Goal: Task Accomplishment & Management: Manage account settings

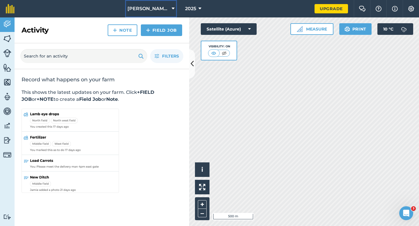
click at [164, 5] on button "[PERSON_NAME] & Sons" at bounding box center [151, 8] width 52 height 17
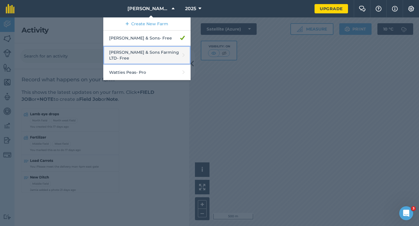
click at [152, 49] on link "[PERSON_NAME] & Sons Farming LTD - Free" at bounding box center [146, 55] width 87 height 19
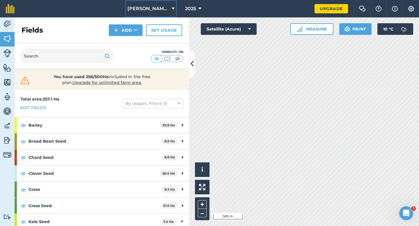
click at [145, 7] on span "[PERSON_NAME] & Sons Farming LTD" at bounding box center [148, 8] width 42 height 7
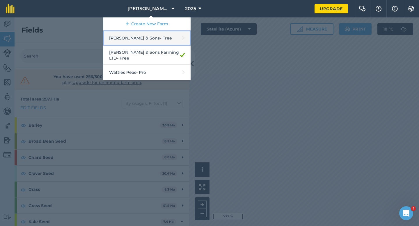
click at [150, 35] on link "[PERSON_NAME] & Sons - Free" at bounding box center [146, 38] width 87 height 15
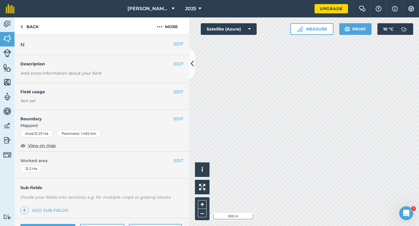
click at [182, 157] on div "EDIT Worked area 12.2 Ha" at bounding box center [102, 165] width 174 height 27
click at [180, 159] on button "EDIT" at bounding box center [179, 161] width 10 height 6
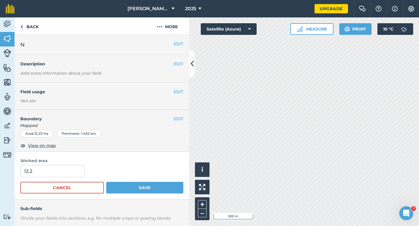
click at [60, 180] on form "12.2 Cancel Save" at bounding box center [101, 179] width 163 height 29
click at [60, 177] on input "12.2" at bounding box center [52, 171] width 64 height 12
type input "12"
click at [106, 182] on button "Save" at bounding box center [144, 188] width 77 height 12
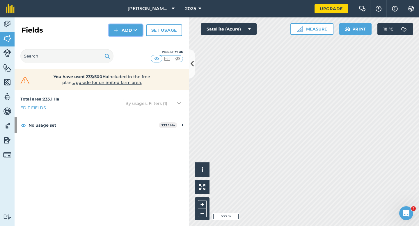
click at [130, 35] on button "Add" at bounding box center [126, 30] width 34 height 12
click at [130, 40] on link "Draw" at bounding box center [126, 43] width 32 height 13
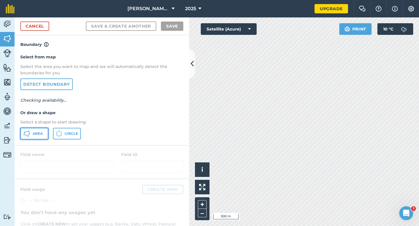
click at [33, 135] on span "Area" at bounding box center [38, 133] width 10 height 5
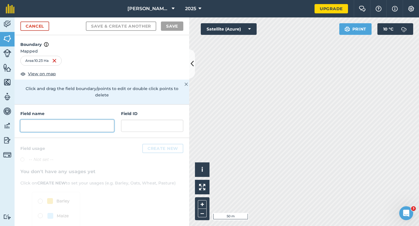
click at [72, 124] on input "text" at bounding box center [67, 126] width 94 height 12
type input "x"
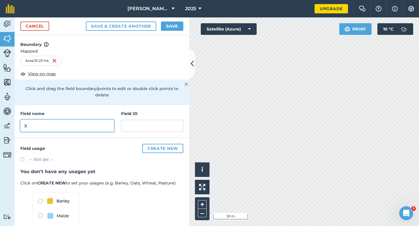
type input "X"
click at [167, 31] on div "Cancel Save & Create Another Save" at bounding box center [102, 26] width 174 height 18
click at [168, 23] on button "Save" at bounding box center [172, 26] width 22 height 9
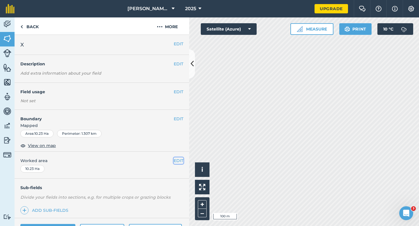
click at [181, 161] on button "EDIT" at bounding box center [179, 161] width 10 height 6
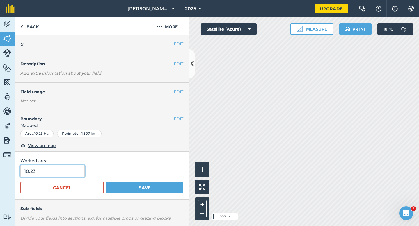
click at [40, 170] on input "10.23" at bounding box center [52, 171] width 64 height 12
type input "10"
click at [106, 182] on button "Save" at bounding box center [144, 188] width 77 height 12
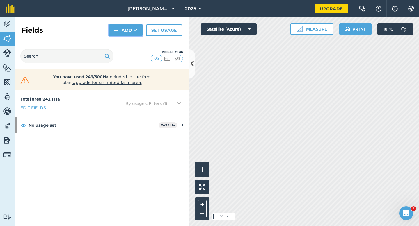
click at [120, 32] on button "Add" at bounding box center [126, 30] width 34 height 12
click at [121, 40] on link "Draw" at bounding box center [126, 43] width 32 height 13
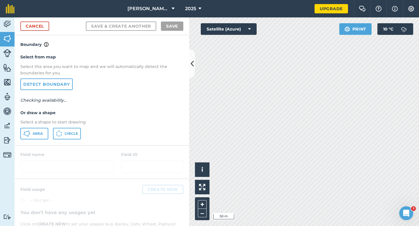
click at [30, 142] on div "Select from map Select the area you want to map and we will automatically detec…" at bounding box center [102, 96] width 174 height 97
click at [31, 138] on button "Area" at bounding box center [34, 134] width 28 height 12
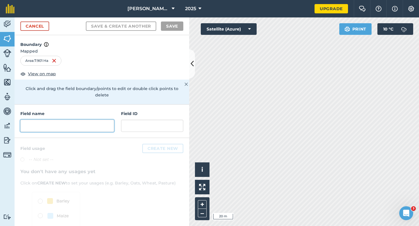
click at [92, 121] on input "text" at bounding box center [67, 126] width 94 height 12
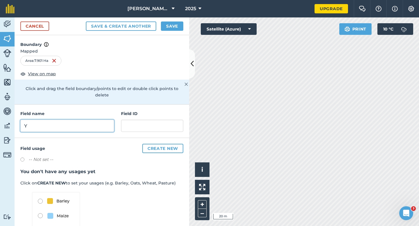
type input "Y"
click at [172, 31] on div "Cancel Save & Create Another Save" at bounding box center [102, 26] width 174 height 18
click at [177, 27] on button "Save" at bounding box center [172, 26] width 22 height 9
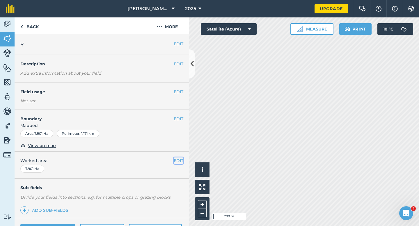
click at [181, 161] on button "EDIT" at bounding box center [179, 161] width 10 height 6
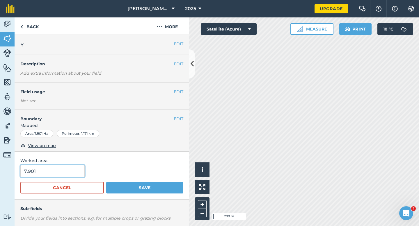
click at [74, 172] on input "7.901" at bounding box center [52, 171] width 64 height 12
type input "8"
click at [106, 182] on button "Save" at bounding box center [144, 188] width 77 height 12
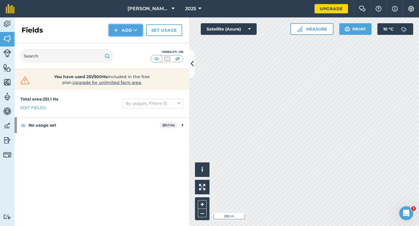
click at [133, 33] on button "Add" at bounding box center [126, 30] width 34 height 12
click at [133, 42] on link "Draw" at bounding box center [126, 43] width 32 height 13
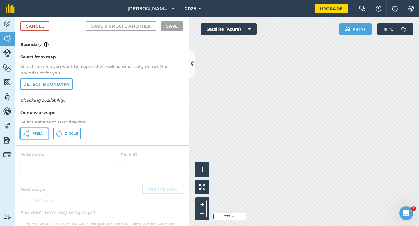
click at [31, 129] on button "Area" at bounding box center [34, 134] width 28 height 12
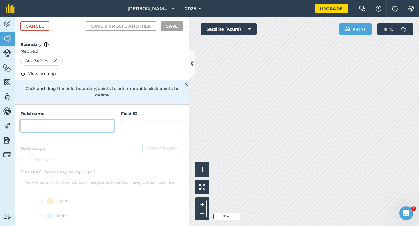
click at [110, 120] on input "text" at bounding box center [67, 126] width 94 height 12
type input "Z"
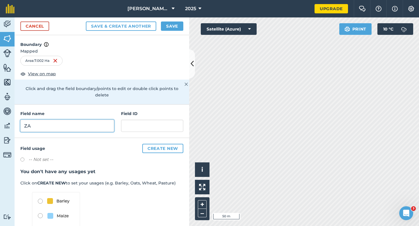
type input "ZA"
click at [174, 22] on button "Save" at bounding box center [172, 26] width 22 height 9
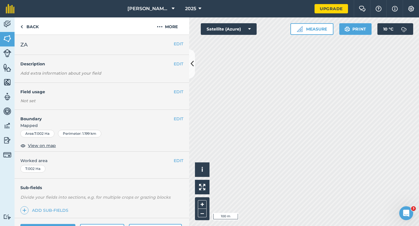
click at [176, 165] on div "EDIT Worked area 7.002 Ha" at bounding box center [102, 165] width 174 height 27
click at [176, 158] on button "EDIT" at bounding box center [179, 161] width 10 height 6
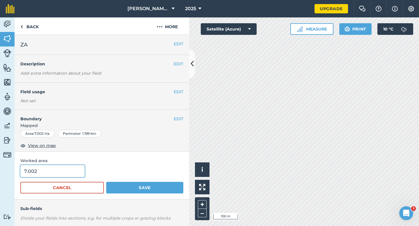
click at [76, 165] on input "7.002" at bounding box center [52, 171] width 64 height 12
type input "7"
click at [106, 182] on button "Save" at bounding box center [144, 188] width 77 height 12
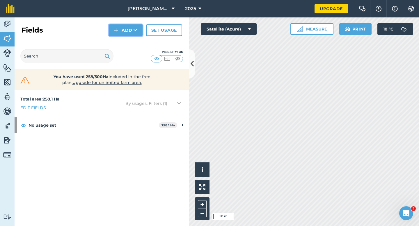
click at [127, 33] on button "Add" at bounding box center [126, 30] width 34 height 12
click at [127, 39] on link "Draw" at bounding box center [126, 43] width 32 height 13
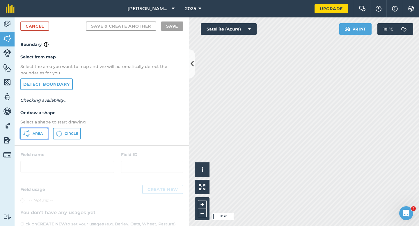
click at [40, 138] on button "Area" at bounding box center [34, 134] width 28 height 12
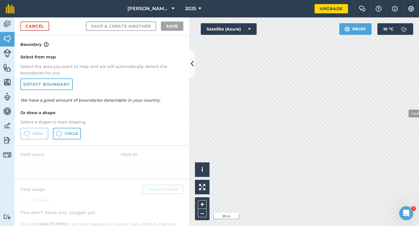
click at [290, 15] on div "[PERSON_NAME] & Sons 2025 Upgrade Farm Chat Help Info Settings Map printing is …" at bounding box center [209, 113] width 419 height 226
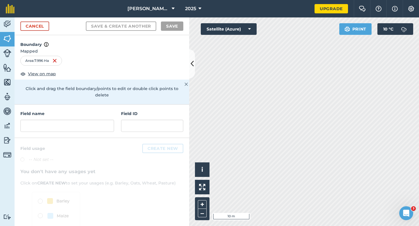
click at [88, 111] on div "Field name" at bounding box center [67, 122] width 94 height 22
click at [88, 120] on input "text" at bounding box center [67, 126] width 94 height 12
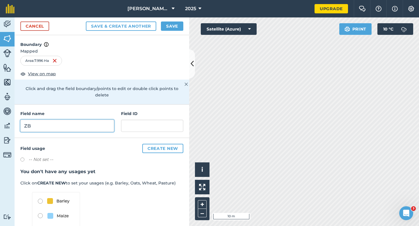
type input "ZB"
click at [179, 25] on button "Save" at bounding box center [172, 26] width 22 height 9
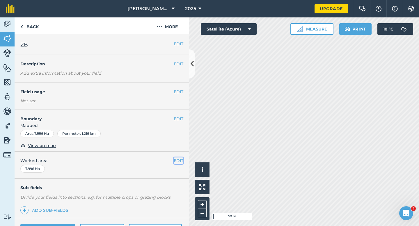
click at [179, 161] on button "EDIT" at bounding box center [179, 161] width 10 height 6
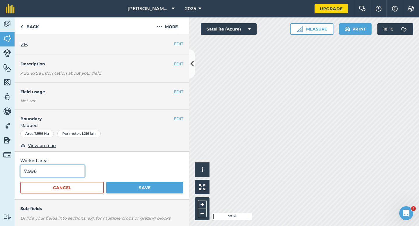
type input "8"
click at [69, 174] on input "8" at bounding box center [52, 171] width 64 height 12
click at [106, 182] on button "Save" at bounding box center [144, 188] width 77 height 12
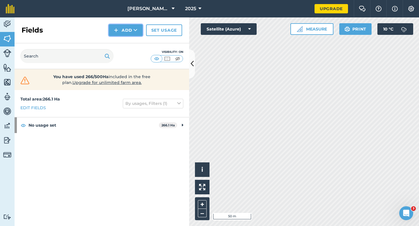
click at [122, 29] on button "Add" at bounding box center [126, 30] width 34 height 12
click at [122, 40] on link "Draw" at bounding box center [126, 43] width 32 height 13
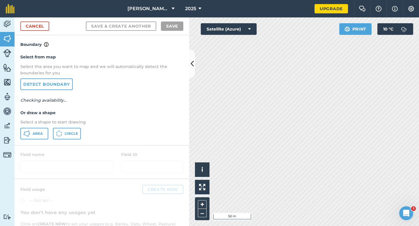
click at [35, 127] on div "Select from map Select the area you want to map and we will automatically detec…" at bounding box center [102, 96] width 174 height 97
click at [38, 128] on button "Area" at bounding box center [34, 134] width 28 height 12
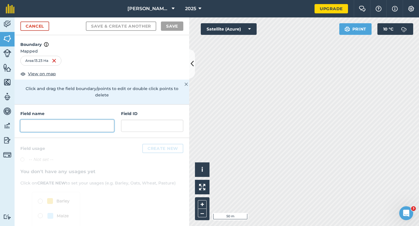
click at [88, 120] on input "text" at bounding box center [67, 126] width 94 height 12
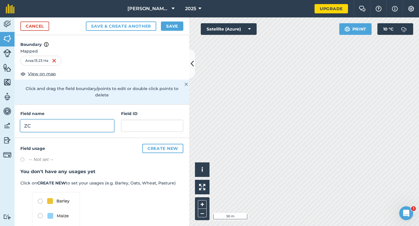
type input "ZC"
click at [173, 29] on button "Save" at bounding box center [172, 26] width 22 height 9
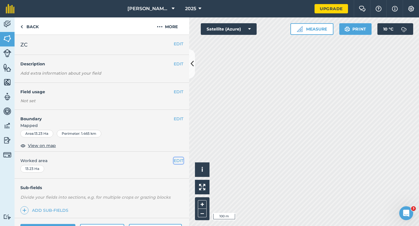
click at [182, 163] on button "EDIT" at bounding box center [179, 161] width 10 height 6
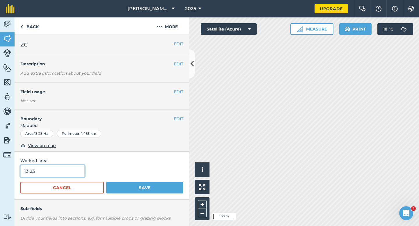
click at [54, 170] on input "13.23" at bounding box center [52, 171] width 64 height 12
type input "13.2"
click at [106, 182] on button "Save" at bounding box center [144, 188] width 77 height 12
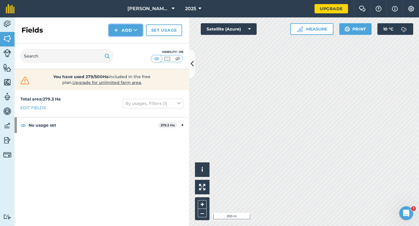
click at [111, 33] on button "Add" at bounding box center [126, 30] width 34 height 12
click at [122, 39] on link "Draw" at bounding box center [126, 43] width 32 height 13
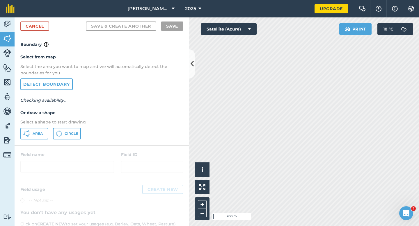
click at [38, 127] on div "Select from map Select the area you want to map and we will automatically detec…" at bounding box center [102, 96] width 174 height 97
click at [41, 128] on button "Area" at bounding box center [34, 134] width 28 height 12
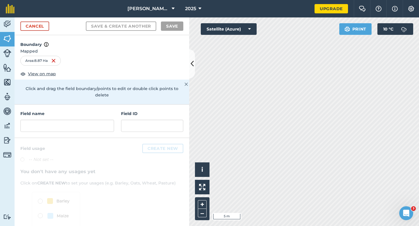
click at [43, 111] on h4 "Field name" at bounding box center [67, 114] width 94 height 6
click at [44, 111] on div "Field name" at bounding box center [67, 122] width 94 height 22
click at [44, 120] on input "text" at bounding box center [67, 126] width 94 height 12
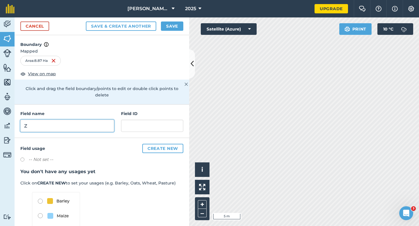
type input "Z"
click at [181, 29] on button "Save" at bounding box center [172, 26] width 22 height 9
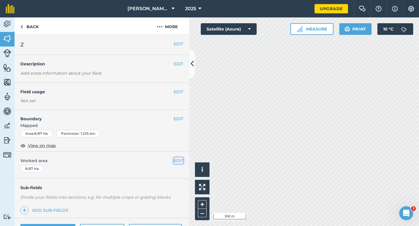
click at [179, 161] on button "EDIT" at bounding box center [179, 161] width 10 height 6
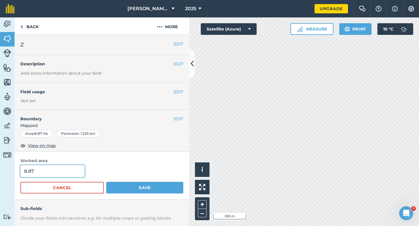
click at [60, 176] on input "8.87" at bounding box center [52, 171] width 64 height 12
type input "9"
click at [106, 182] on button "Save" at bounding box center [144, 188] width 77 height 12
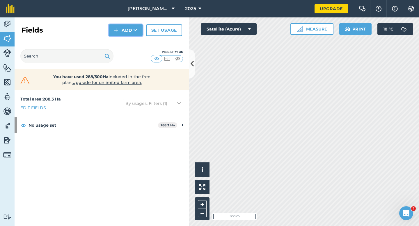
click at [117, 28] on img at bounding box center [116, 30] width 4 height 7
click at [119, 35] on button "Add Draw Import" at bounding box center [126, 30] width 34 height 12
click at [134, 30] on icon at bounding box center [135, 30] width 4 height 6
click at [130, 43] on link "Draw" at bounding box center [126, 43] width 32 height 13
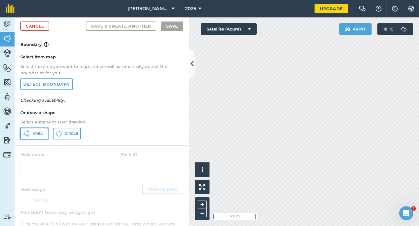
click at [44, 132] on button "Area" at bounding box center [34, 134] width 28 height 12
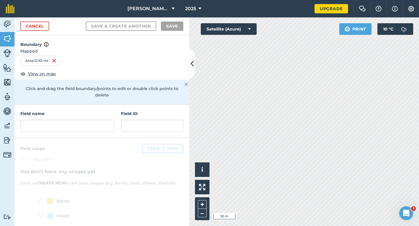
click at [56, 113] on div "Field name" at bounding box center [67, 122] width 94 height 22
click at [58, 120] on input "text" at bounding box center [67, 126] width 94 height 12
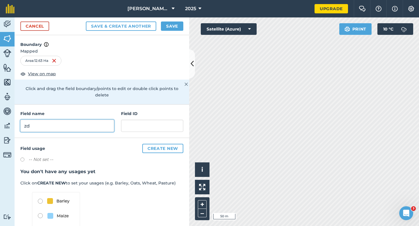
type input "z"
type input "ZD"
click at [163, 29] on button "Save" at bounding box center [172, 26] width 22 height 9
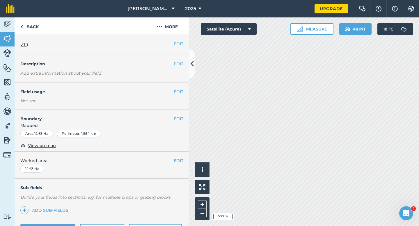
click at [172, 165] on div "EDIT Worked area 12.63 Ha" at bounding box center [102, 165] width 174 height 27
click at [178, 159] on button "EDIT" at bounding box center [179, 161] width 10 height 6
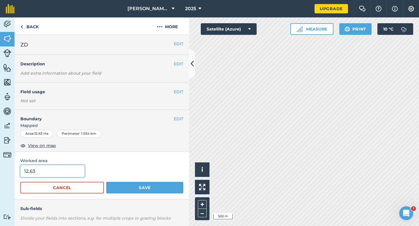
click at [67, 173] on input "12.63" at bounding box center [52, 171] width 64 height 12
type input "12.6"
click at [106, 182] on button "Save" at bounding box center [144, 188] width 77 height 12
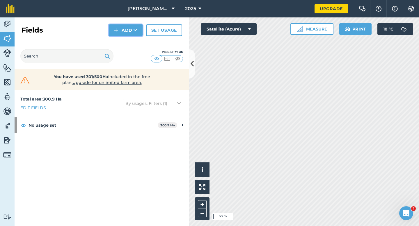
click at [118, 29] on button "Add" at bounding box center [126, 30] width 34 height 12
click at [120, 38] on link "Draw" at bounding box center [126, 43] width 32 height 13
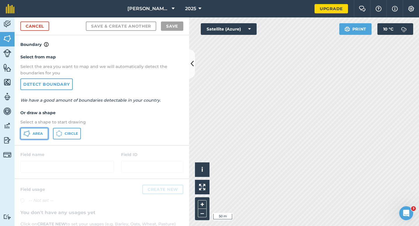
click at [33, 129] on button "Area" at bounding box center [34, 134] width 28 height 12
click at [34, 130] on button "Area" at bounding box center [34, 134] width 28 height 12
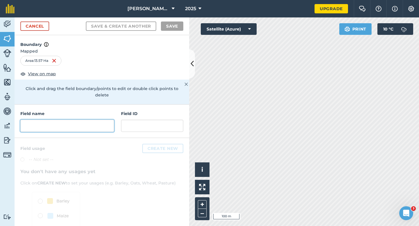
click at [101, 120] on input "text" at bounding box center [67, 126] width 94 height 12
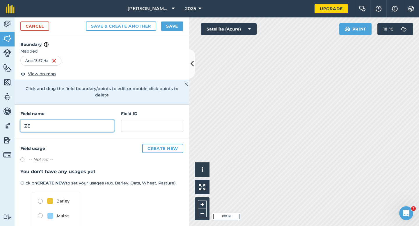
type input "ZE"
click at [176, 27] on button "Save" at bounding box center [172, 26] width 22 height 9
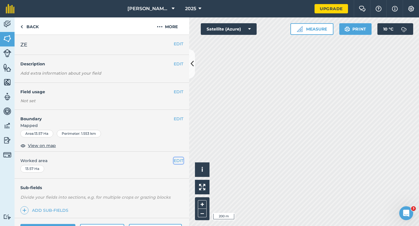
click at [174, 161] on button "EDIT" at bounding box center [179, 161] width 10 height 6
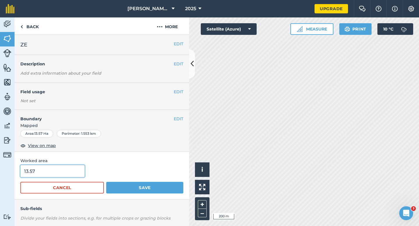
click at [67, 170] on input "13.57" at bounding box center [52, 171] width 64 height 12
type input "13.6"
click at [106, 182] on button "Save" at bounding box center [144, 188] width 77 height 12
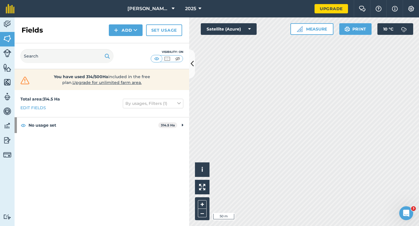
click at [115, 36] on div "Fields Add Set usage" at bounding box center [102, 30] width 174 height 26
click at [116, 28] on img at bounding box center [116, 30] width 4 height 7
click at [116, 41] on link "Draw" at bounding box center [126, 43] width 32 height 13
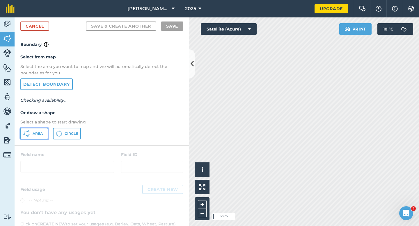
click at [44, 134] on button "Area" at bounding box center [34, 134] width 28 height 12
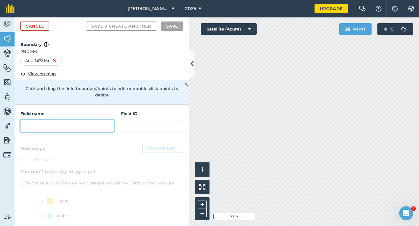
click at [109, 120] on input "text" at bounding box center [67, 126] width 94 height 12
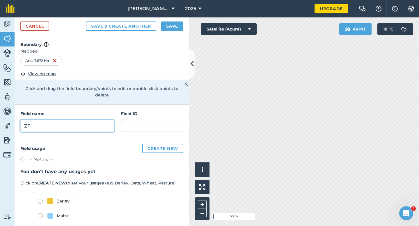
type input "ZF"
click at [165, 26] on button "Save" at bounding box center [172, 26] width 22 height 9
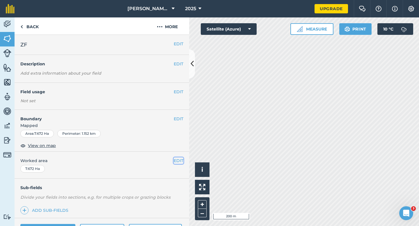
click at [178, 160] on button "EDIT" at bounding box center [179, 161] width 10 height 6
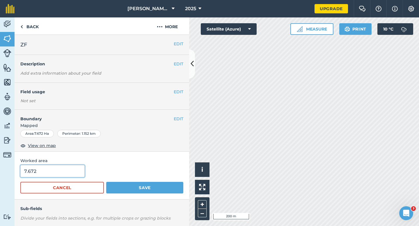
click at [77, 177] on input "7.672" at bounding box center [52, 171] width 64 height 12
type input "7.7"
click at [106, 182] on button "Save" at bounding box center [144, 188] width 77 height 12
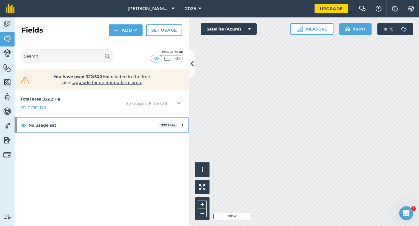
click at [177, 126] on div "No usage set 322.2 Ha" at bounding box center [102, 125] width 174 height 16
